Goal: Task Accomplishment & Management: Use online tool/utility

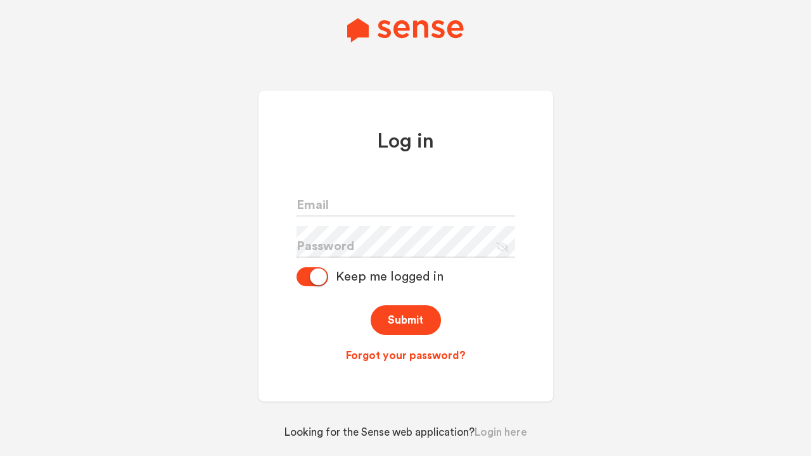
click at [437, 206] on input "text" at bounding box center [405, 201] width 219 height 32
click at [405, 201] on input "text" at bounding box center [405, 201] width 219 height 32
paste input "[EMAIL_ADDRESS][DOMAIN_NAME]"
type input "[EMAIL_ADDRESS][DOMAIN_NAME]"
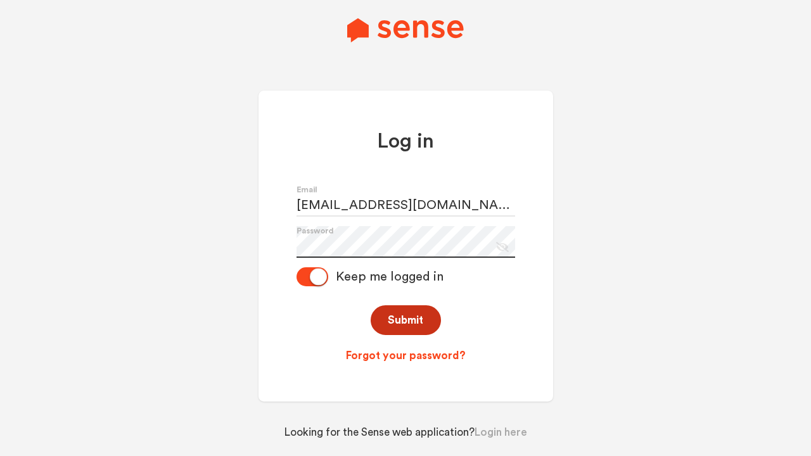
click at [416, 317] on button "Submit" at bounding box center [406, 320] width 70 height 30
click at [405, 320] on button "Submit" at bounding box center [406, 320] width 70 height 30
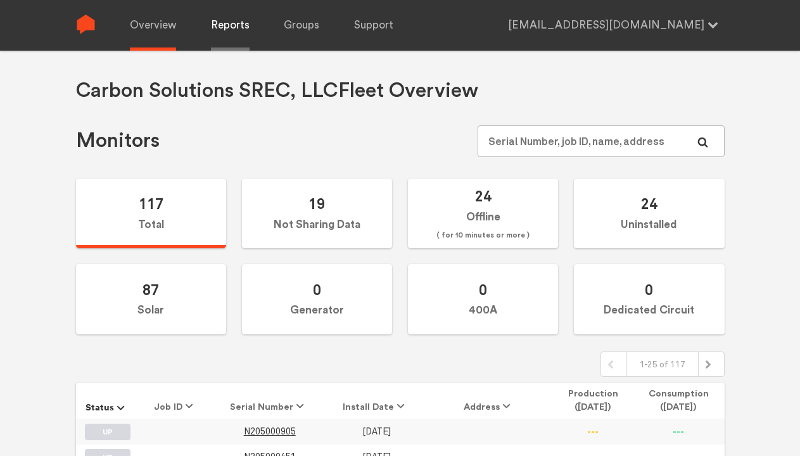
click at [233, 25] on link "Reports" at bounding box center [230, 25] width 39 height 51
click at [229, 25] on link "Reports" at bounding box center [230, 25] width 39 height 51
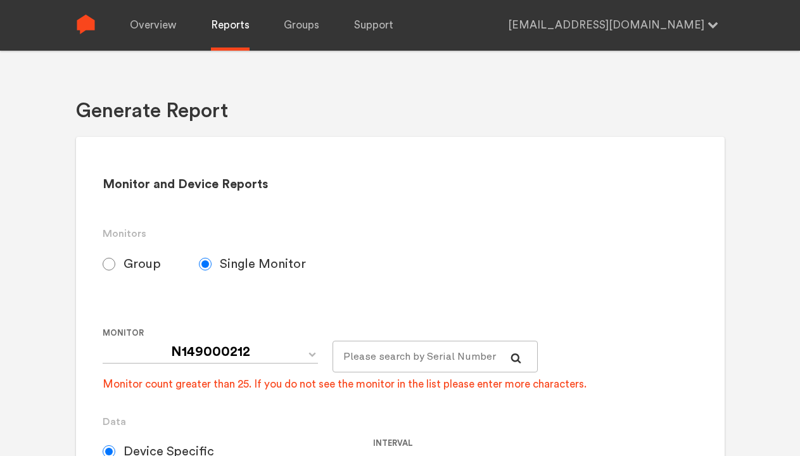
select select "Default_Carbon Solutions SREC, LLC"
click at [111, 265] on input "Group" at bounding box center [109, 264] width 13 height 13
click at [109, 264] on input "Group" at bounding box center [109, 264] width 13 height 13
radio input "true"
radio input "false"
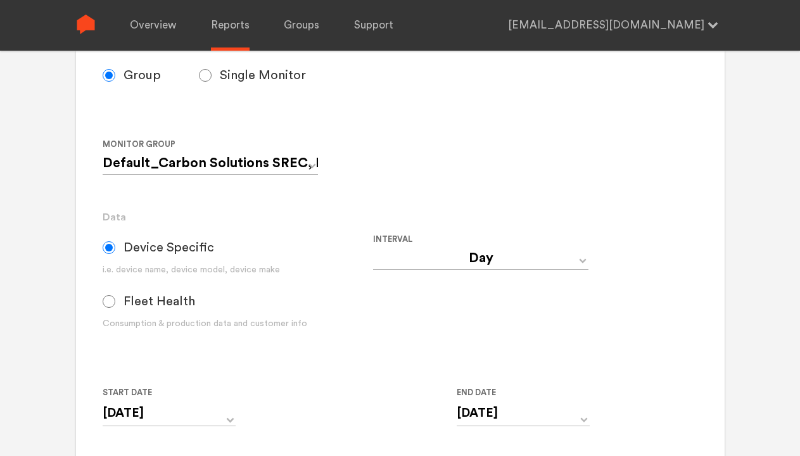
scroll to position [190, 0]
click at [111, 303] on input "Fleet Health" at bounding box center [109, 300] width 13 height 13
click at [109, 300] on input "Fleet Health" at bounding box center [109, 300] width 13 height 13
radio input "true"
radio input "false"
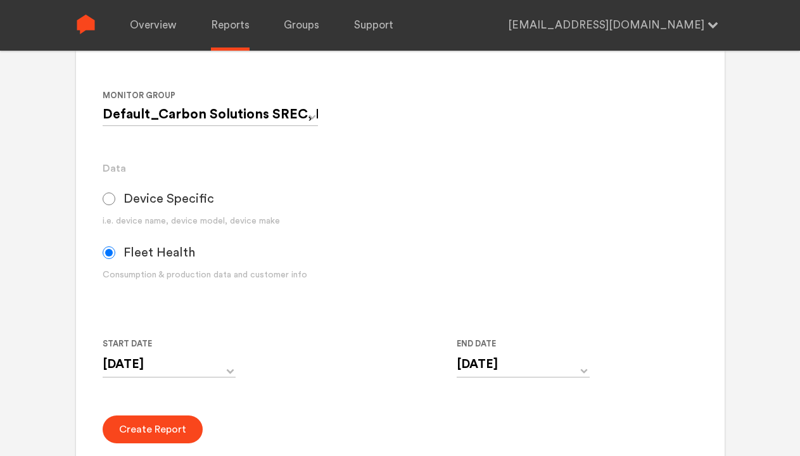
scroll to position [253, 0]
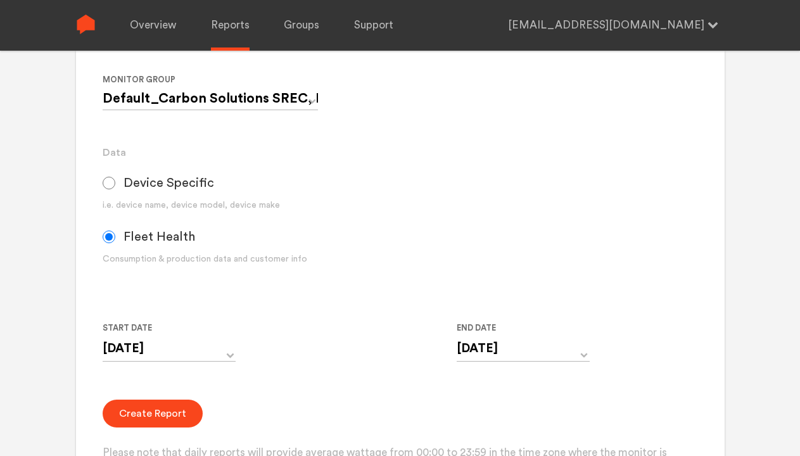
click at [226, 350] on input "[DATE]" at bounding box center [169, 349] width 133 height 26
click at [169, 348] on input "[DATE]" at bounding box center [169, 349] width 133 height 26
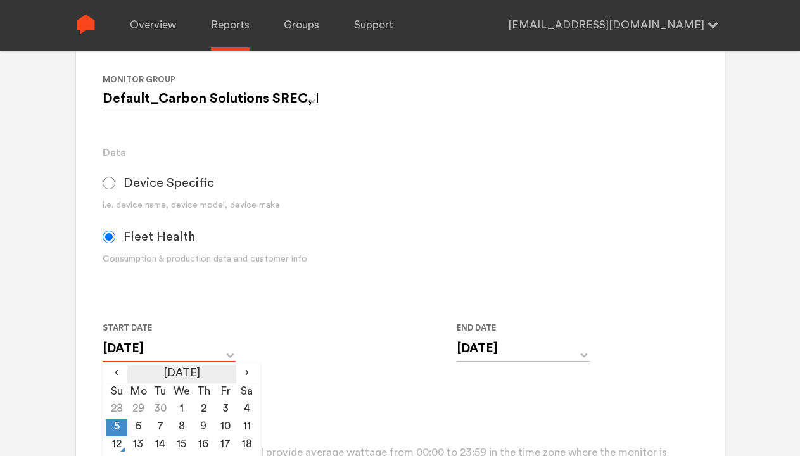
click at [199, 371] on th "[DATE]" at bounding box center [181, 375] width 108 height 18
click at [181, 374] on th "[DATE]" at bounding box center [181, 375] width 108 height 18
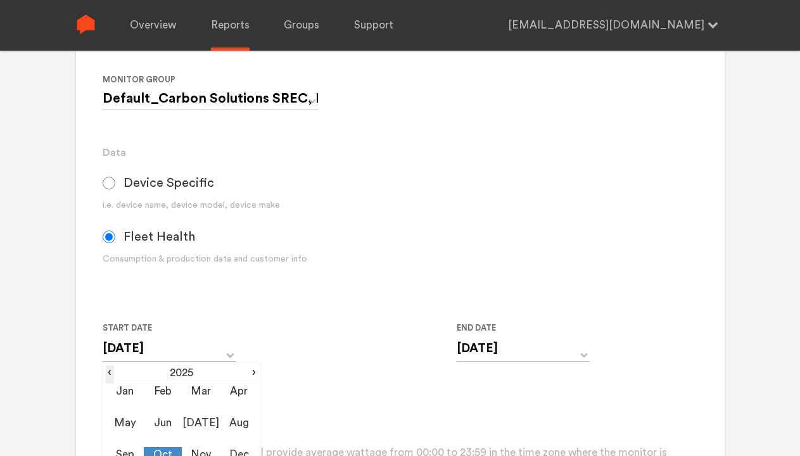
click at [107, 371] on span "‹" at bounding box center [110, 373] width 8 height 15
click at [110, 373] on span "‹" at bounding box center [110, 373] width 8 height 15
click at [107, 371] on span "‹" at bounding box center [110, 373] width 8 height 15
click at [108, 375] on span "‹" at bounding box center [110, 373] width 8 height 15
click at [110, 373] on span "‹" at bounding box center [110, 373] width 8 height 15
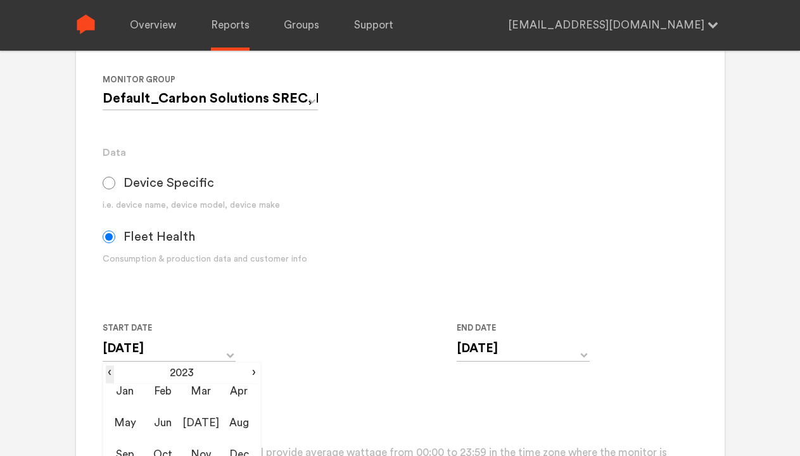
click at [109, 373] on span "‹" at bounding box center [110, 373] width 8 height 15
click at [178, 346] on input "[DATE]" at bounding box center [169, 349] width 133 height 26
click at [169, 348] on input "[DATE]" at bounding box center [169, 349] width 133 height 26
click at [113, 371] on span "‹" at bounding box center [110, 373] width 8 height 15
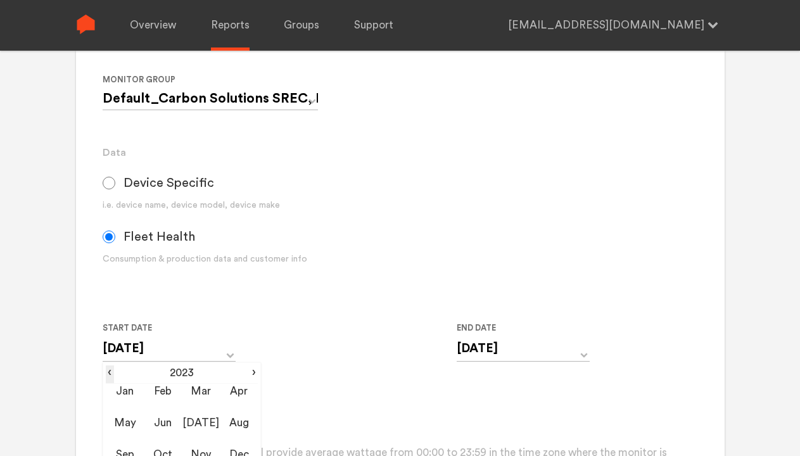
click at [110, 373] on span "‹" at bounding box center [110, 373] width 8 height 15
click at [113, 371] on span "‹" at bounding box center [110, 373] width 8 height 15
click at [110, 374] on span "‹" at bounding box center [110, 373] width 8 height 15
click at [110, 373] on span "‹" at bounding box center [110, 373] width 8 height 15
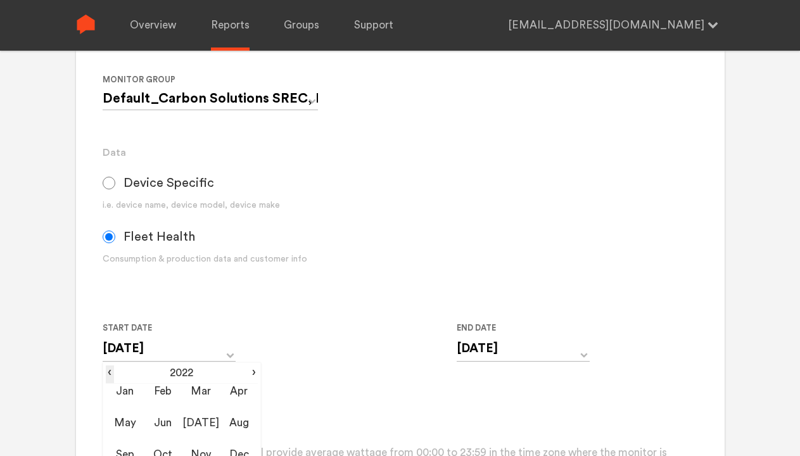
click at [110, 373] on span "‹" at bounding box center [110, 373] width 8 height 15
click at [131, 395] on td "Jan" at bounding box center [125, 400] width 38 height 32
click at [125, 399] on td "Jan" at bounding box center [125, 400] width 38 height 32
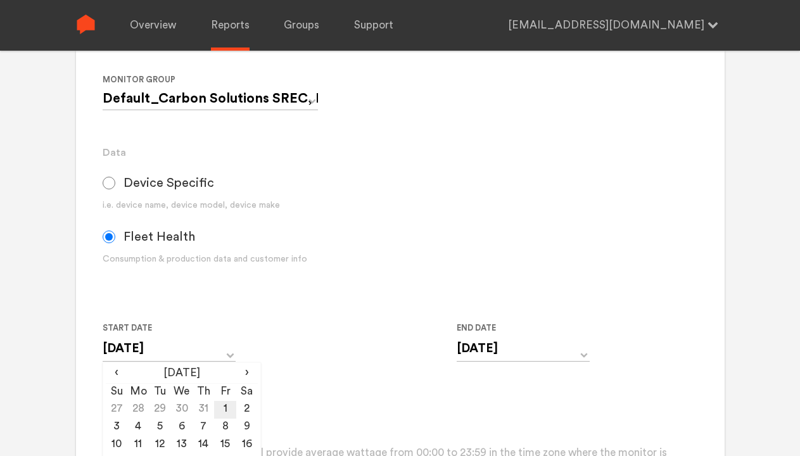
click at [226, 407] on td "1" at bounding box center [225, 410] width 22 height 18
click at [225, 410] on td "1" at bounding box center [225, 410] width 22 height 18
type input "[DATE]"
click at [314, 338] on div "Start Date [DATE] ‹ [DATE] › Su Mo Tu We Th Fr Sa 27 28 29 30 31 1 2 3 4 5 6 7 …" at bounding box center [373, 350] width 541 height 58
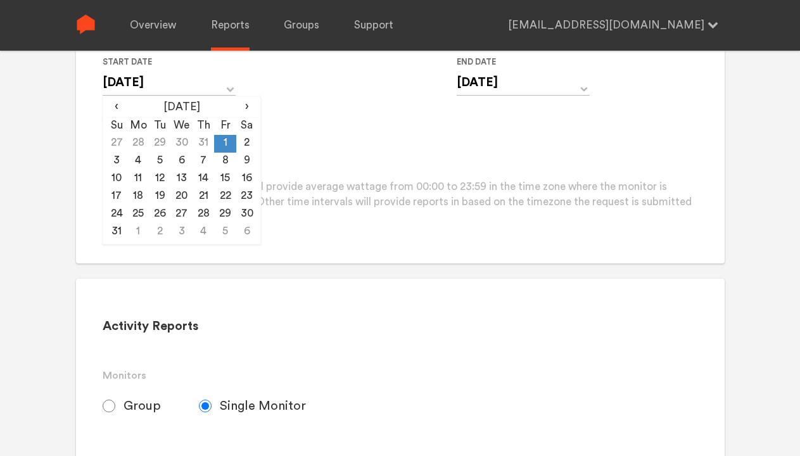
scroll to position [524, 0]
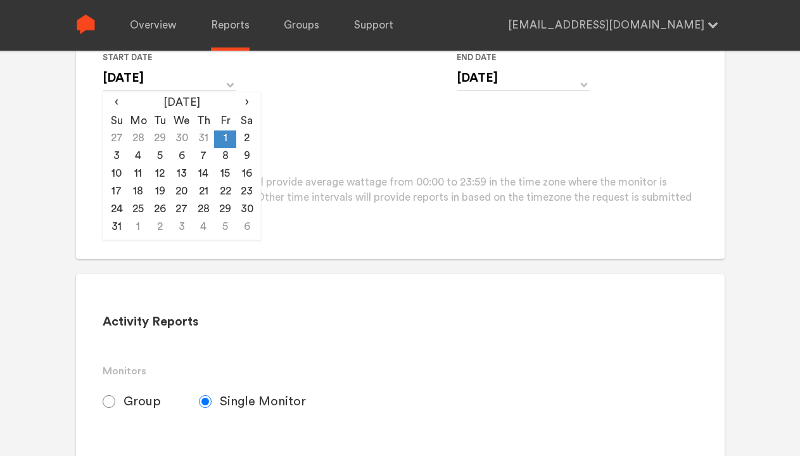
click at [375, 213] on p "Please note that daily reports will provide average wattage from 00:00 to 23:59…" at bounding box center [400, 198] width 595 height 47
click at [400, 198] on p "Please note that daily reports will provide average wattage from 00:00 to 23:59…" at bounding box center [400, 198] width 595 height 47
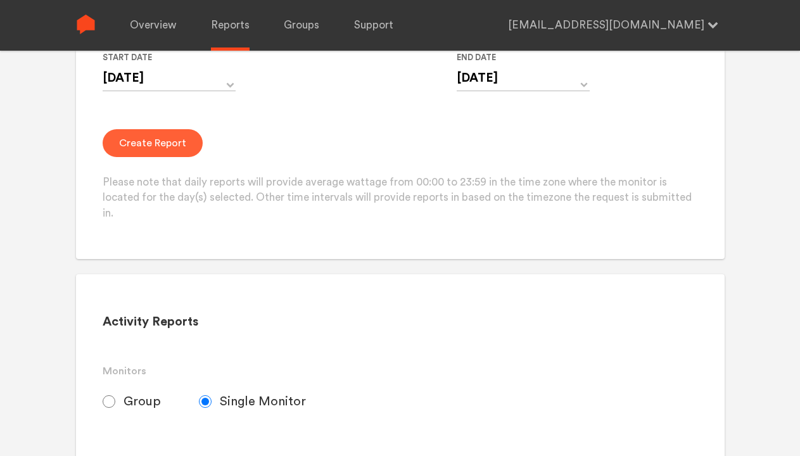
click at [182, 146] on button "Create Report" at bounding box center [153, 143] width 100 height 28
click at [151, 143] on button "Create Report" at bounding box center [153, 143] width 100 height 28
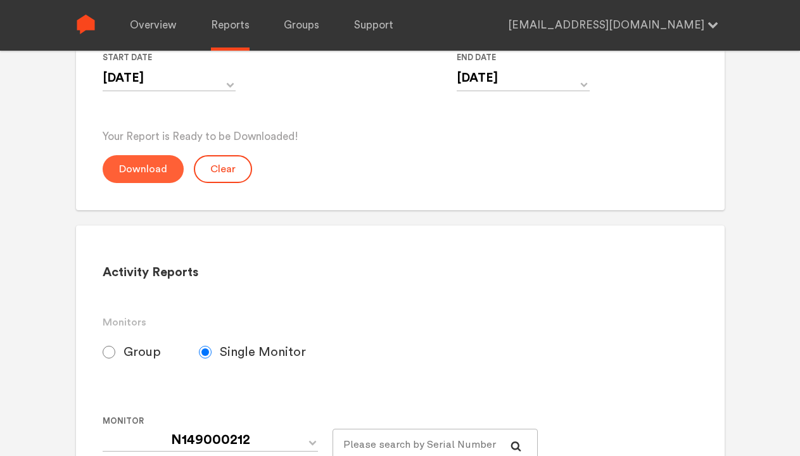
click at [159, 167] on button "Download" at bounding box center [143, 169] width 81 height 28
click at [142, 169] on button "Download" at bounding box center [143, 169] width 81 height 28
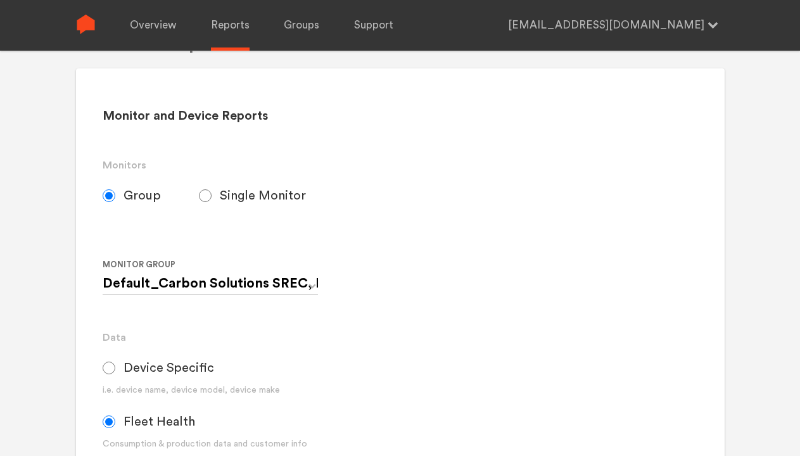
scroll to position [0, 0]
